Goal: Information Seeking & Learning: Learn about a topic

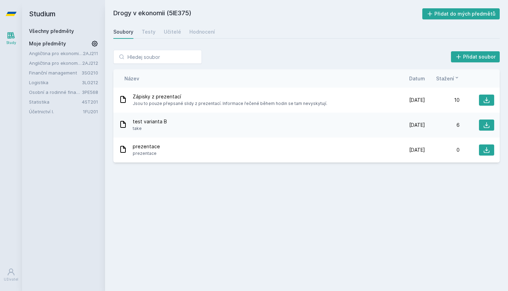
click at [6, 40] on link "Study" at bounding box center [10, 38] width 19 height 21
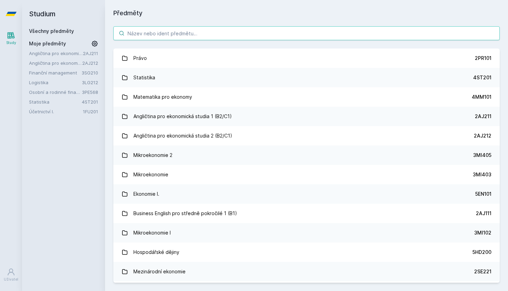
click at [141, 35] on input "search" at bounding box center [306, 33] width 387 height 14
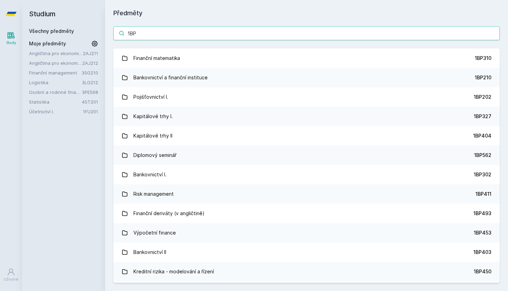
type input "1BP3"
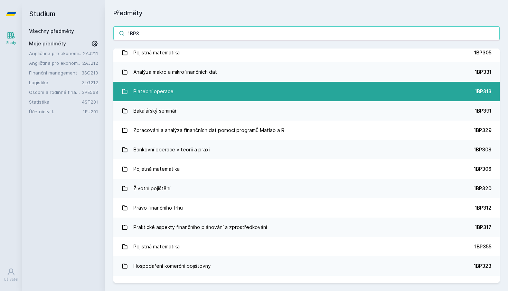
scroll to position [132, 0]
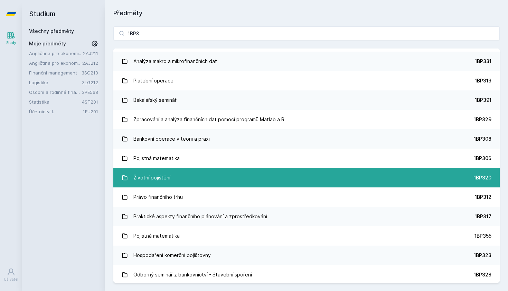
click at [187, 175] on link "Životní pojištění 1BP320" at bounding box center [306, 177] width 387 height 19
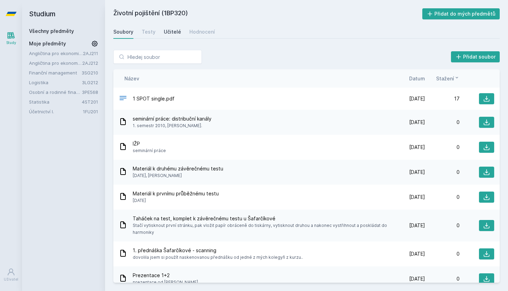
click at [172, 34] on div "Učitelé" at bounding box center [172, 31] width 17 height 7
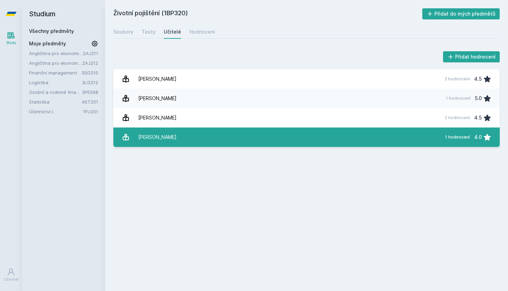
click at [199, 134] on link "[PERSON_NAME] 1 hodnocení 4.0" at bounding box center [306, 136] width 387 height 19
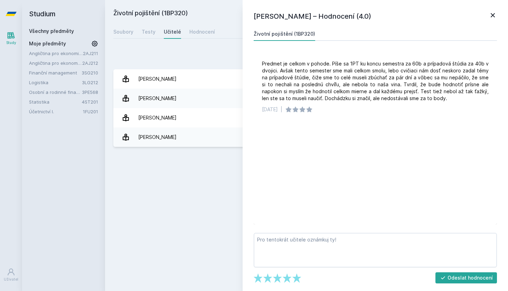
click at [204, 153] on div "Přidat hodnocení [PERSON_NAME] – Hodnocení (4.0) Životní pojištění (1BP320) Pre…" at bounding box center [306, 98] width 403 height 113
click at [188, 62] on div "Přidat hodnocení" at bounding box center [306, 57] width 387 height 14
click at [493, 11] on icon at bounding box center [493, 15] width 8 height 8
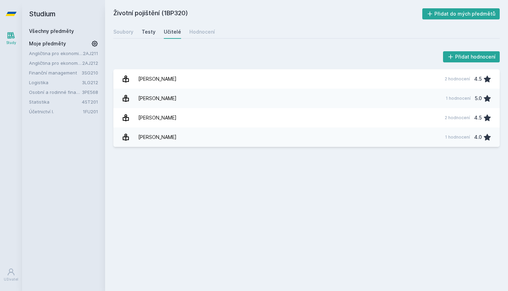
click at [147, 28] on link "Testy" at bounding box center [149, 32] width 14 height 14
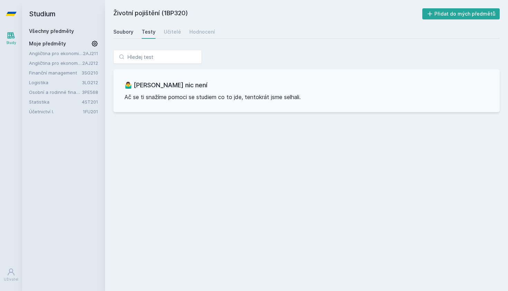
click at [127, 33] on div "Soubory" at bounding box center [123, 31] width 20 height 7
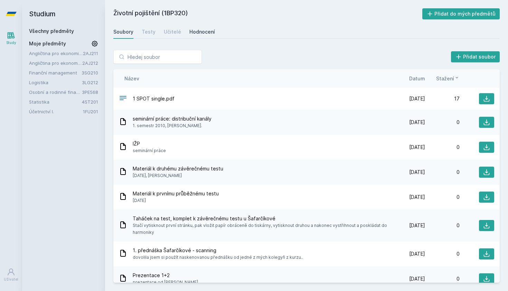
click at [193, 33] on div "Hodnocení" at bounding box center [203, 31] width 26 height 7
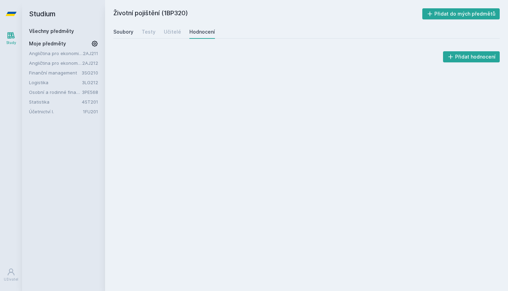
click at [123, 32] on div "Soubory" at bounding box center [123, 31] width 20 height 7
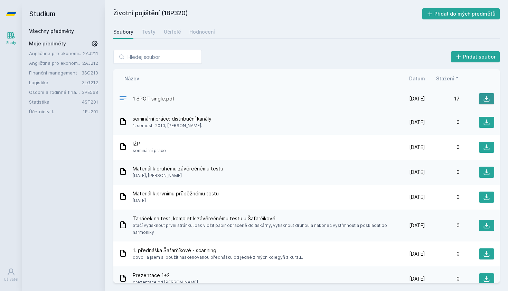
click at [484, 102] on button at bounding box center [486, 98] width 15 height 11
click at [472, 12] on button "Přidat do mých předmětů" at bounding box center [462, 13] width 78 height 11
